Goal: Obtain resource: Obtain resource

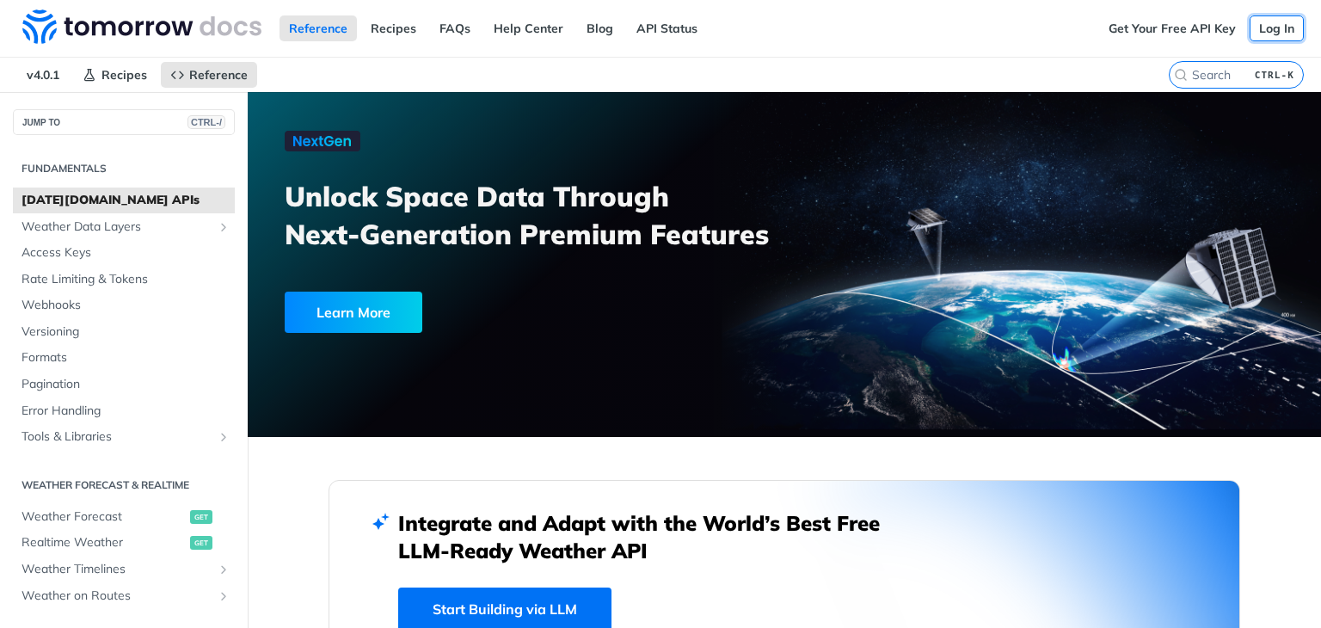
click at [1284, 28] on link "Log In" at bounding box center [1277, 28] width 54 height 26
click at [1163, 37] on link "Get Your Free API Key" at bounding box center [1172, 28] width 146 height 26
click at [53, 245] on span "Access Keys" at bounding box center [125, 252] width 209 height 17
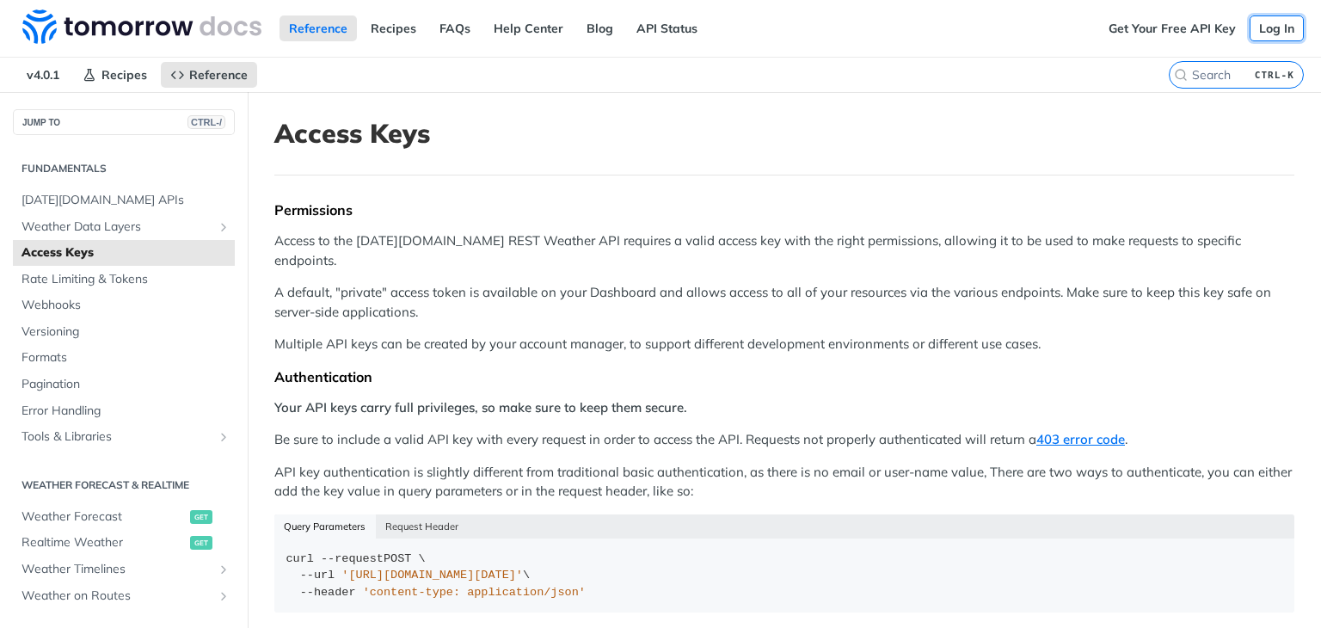
click at [1250, 27] on link "Log In" at bounding box center [1277, 28] width 54 height 26
